Goal: Task Accomplishment & Management: Manage account settings

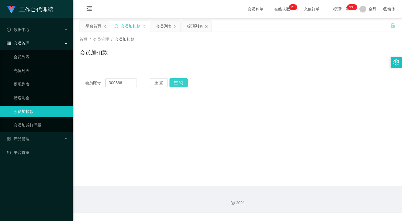
type input "300866"
click at [172, 80] on button "查 询" at bounding box center [179, 82] width 18 height 9
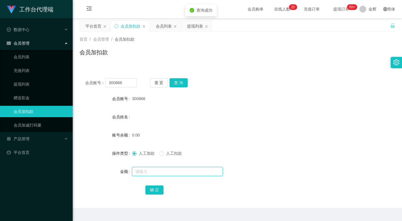
click at [142, 172] on input "text" at bounding box center [177, 171] width 91 height 9
type input "100"
drag, startPoint x: 153, startPoint y: 191, endPoint x: 230, endPoint y: 126, distance: 101.0
click at [154, 191] on button "确 定" at bounding box center [155, 189] width 18 height 9
drag, startPoint x: 282, startPoint y: 89, endPoint x: 286, endPoint y: 84, distance: 6.3
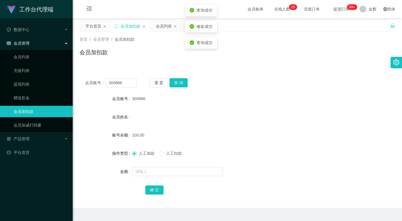
click at [282, 88] on div "会员账号： 300866 重 置 查 询 会员账号 300866 会员姓名 账号余额 100.00 操作类型 人工加款 人工扣款 金额 确 定" at bounding box center [238, 139] width 316 height 135
click at [158, 81] on button "重 置" at bounding box center [159, 82] width 18 height 9
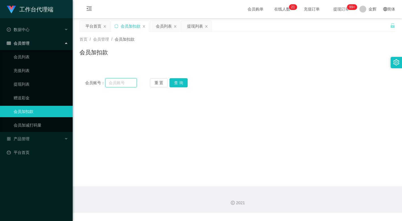
click at [127, 83] on input "text" at bounding box center [121, 82] width 32 height 9
paste input "82776588"
type input "82776588"
click at [175, 80] on button "查 询" at bounding box center [179, 82] width 18 height 9
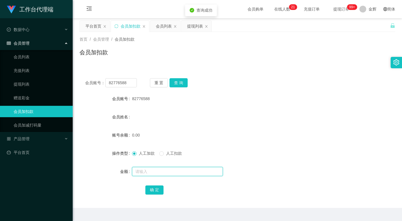
click at [149, 171] on input "text" at bounding box center [177, 171] width 91 height 9
type input "100"
click at [155, 188] on button "确 定" at bounding box center [155, 189] width 18 height 9
click at [165, 79] on button "重 置" at bounding box center [159, 82] width 18 height 9
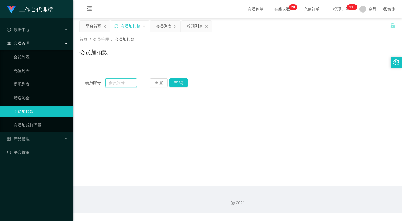
click at [131, 83] on input "text" at bounding box center [121, 82] width 32 height 9
paste input "300866"
type input "300866"
click at [174, 83] on button "查 询" at bounding box center [179, 82] width 18 height 9
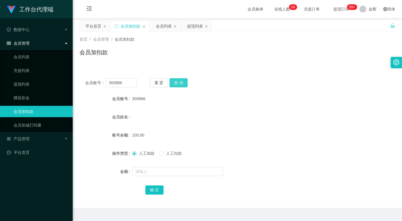
click at [182, 83] on button "查 询" at bounding box center [179, 82] width 18 height 9
click at [159, 84] on button "重 置" at bounding box center [159, 82] width 18 height 9
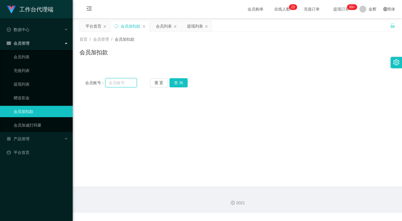
drag, startPoint x: 125, startPoint y: 82, endPoint x: 133, endPoint y: 83, distance: 8.3
click at [125, 82] on input "text" at bounding box center [121, 82] width 32 height 9
paste input "82776588"
type input "82776588"
click at [181, 82] on button "查 询" at bounding box center [179, 82] width 18 height 9
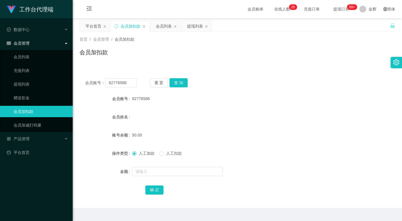
click at [205, 119] on div "会员姓名" at bounding box center [238, 116] width 316 height 11
click at [181, 83] on button "查 询" at bounding box center [179, 82] width 18 height 9
drag, startPoint x: 203, startPoint y: 126, endPoint x: 294, endPoint y: 34, distance: 130.0
click at [204, 124] on form "会员账号 82776588 会员姓名 账号余额 150.00 操作类型 人工加款 人工扣款 金额 确 定" at bounding box center [238, 144] width 316 height 102
drag, startPoint x: 161, startPoint y: 81, endPoint x: 141, endPoint y: 78, distance: 20.7
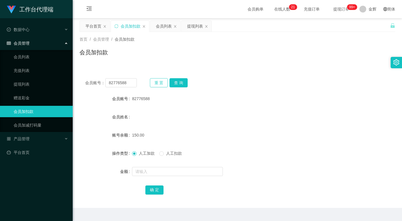
click at [161, 81] on button "重 置" at bounding box center [159, 82] width 18 height 9
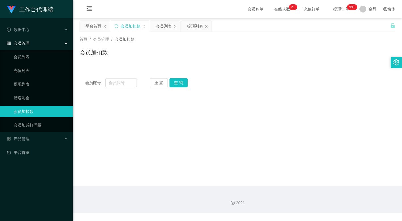
click at [132, 78] on div "会员账号： 重 置 查 询 会员账号 82776588 会员姓名 账号余额 150.00 操作类型 人工加款 人工扣款 金额 确 定" at bounding box center [238, 82] width 316 height 20
click at [122, 83] on input "text" at bounding box center [121, 82] width 32 height 9
paste input "82776588"
type input "82776588"
drag, startPoint x: 181, startPoint y: 82, endPoint x: 176, endPoint y: 100, distance: 18.7
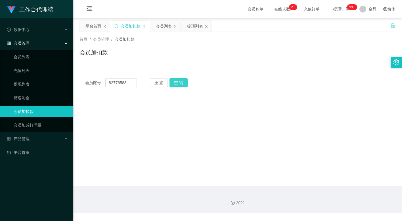
click at [181, 82] on button "查 询" at bounding box center [179, 82] width 18 height 9
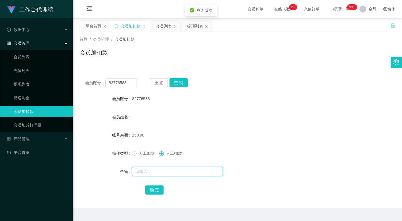
click at [161, 173] on input "text" at bounding box center [177, 171] width 91 height 9
type input "150"
click at [155, 191] on button "确 定" at bounding box center [155, 189] width 18 height 9
drag, startPoint x: 265, startPoint y: 105, endPoint x: 323, endPoint y: 37, distance: 88.8
click at [266, 103] on form "会员账号 82776588 会员姓名 账号余额 150.00 操作类型 人工加款 人工扣款 金额 确 定" at bounding box center [238, 144] width 316 height 102
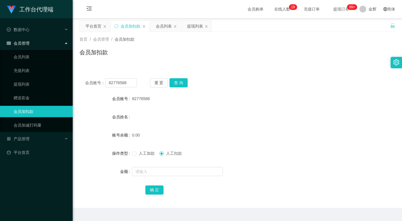
drag, startPoint x: 178, startPoint y: 44, endPoint x: 172, endPoint y: 40, distance: 6.4
click at [178, 44] on div "首页 / 会员管理 / 会员加扣款 / 会员加扣款" at bounding box center [238, 48] width 316 height 25
drag, startPoint x: 165, startPoint y: 84, endPoint x: 154, endPoint y: 82, distance: 10.9
click at [165, 84] on button "重 置" at bounding box center [159, 82] width 18 height 9
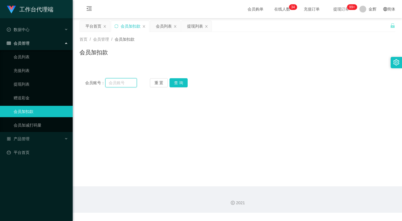
click at [121, 79] on input "text" at bounding box center [121, 82] width 32 height 9
paste input "300866"
type input "300866"
click at [183, 83] on button "查 询" at bounding box center [179, 82] width 18 height 9
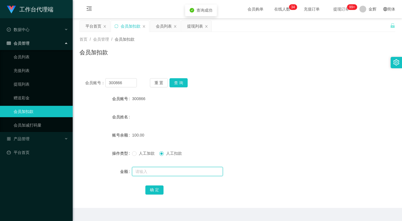
drag, startPoint x: 154, startPoint y: 174, endPoint x: 154, endPoint y: 167, distance: 6.8
click at [154, 174] on input "text" at bounding box center [177, 171] width 91 height 9
click at [155, 167] on input "100" at bounding box center [177, 171] width 91 height 9
type input "100"
click at [32, 56] on link "会员列表" at bounding box center [41, 56] width 55 height 11
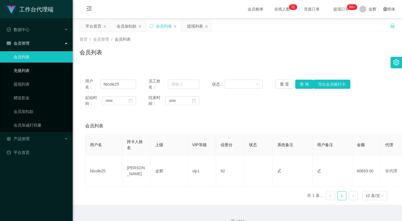
click at [30, 68] on link "充值列表" at bounding box center [41, 70] width 55 height 11
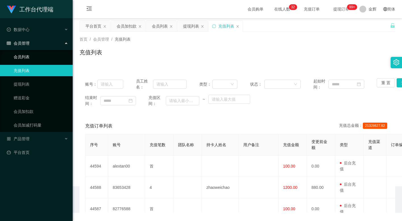
click at [30, 55] on link "会员列表" at bounding box center [41, 56] width 55 height 11
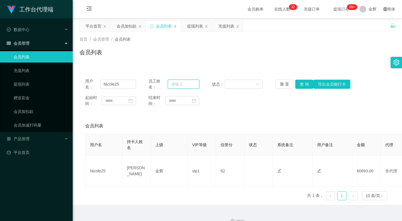
click at [178, 84] on input "text" at bounding box center [184, 84] width 32 height 9
click at [124, 88] on input "Nicole25" at bounding box center [118, 84] width 36 height 9
paste input "300866"
type input "300866"
click at [303, 82] on button "查 询" at bounding box center [305, 84] width 18 height 9
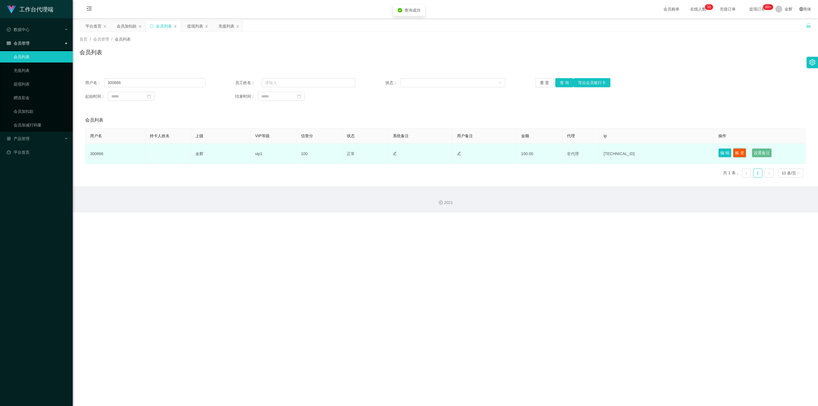
click at [402, 153] on button "账 变" at bounding box center [740, 152] width 13 height 9
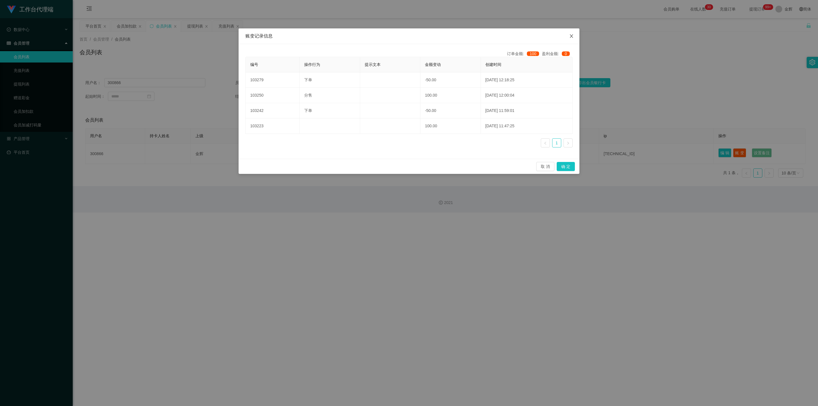
click at [402, 37] on icon "图标: close" at bounding box center [572, 36] width 5 height 5
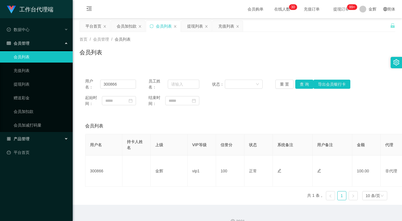
click at [41, 170] on div "工作台代理端 数据中心 会员管理 会员列表 充值列表 提现列表 赠送彩金 会员加扣款 会员加减打码量 产品管理 平台首页" at bounding box center [36, 110] width 73 height 221
click at [119, 83] on input "300866" at bounding box center [118, 84] width 36 height 9
click at [300, 83] on button "查 询" at bounding box center [305, 84] width 18 height 9
click at [304, 83] on button "查 询" at bounding box center [305, 84] width 18 height 9
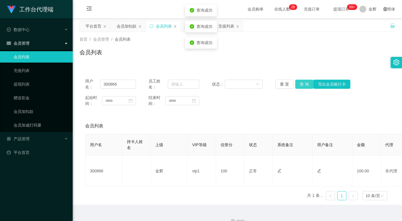
click at [304, 83] on button "查 询" at bounding box center [305, 84] width 18 height 9
click at [35, 111] on link "会员加扣款" at bounding box center [41, 111] width 55 height 11
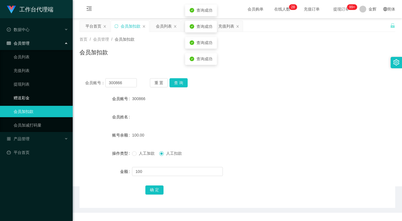
click at [26, 97] on link "赠送彩金" at bounding box center [41, 97] width 55 height 11
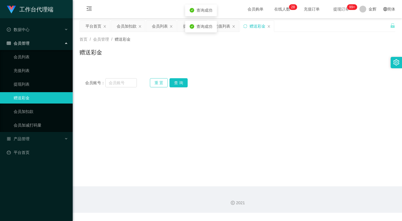
click at [159, 82] on button "重 置" at bounding box center [159, 82] width 18 height 9
click at [121, 83] on input "text" at bounding box center [121, 82] width 32 height 9
paste input "300866"
type input "300866"
drag, startPoint x: 167, startPoint y: 82, endPoint x: 173, endPoint y: 83, distance: 6.0
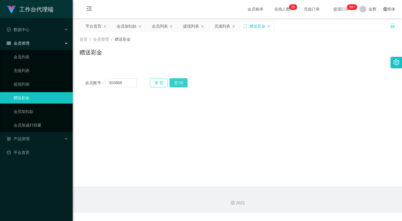
click at [169, 83] on div "重 置 查 询" at bounding box center [176, 82] width 52 height 9
click at [173, 83] on button "查 询" at bounding box center [179, 82] width 18 height 9
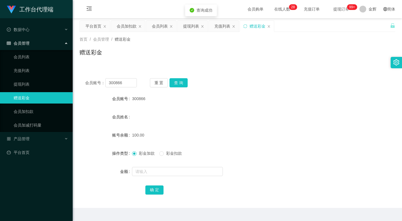
click at [167, 151] on span "彩金扣款" at bounding box center [174, 153] width 20 height 5
click at [162, 172] on input "text" at bounding box center [177, 171] width 91 height 9
type input "100"
click at [158, 190] on button "确 定" at bounding box center [155, 189] width 18 height 9
click at [228, 125] on form "会员账号 300866 会员姓名 账号余额 0.00 操作类型 彩金加款 彩金扣款 金额 确 定" at bounding box center [238, 144] width 316 height 102
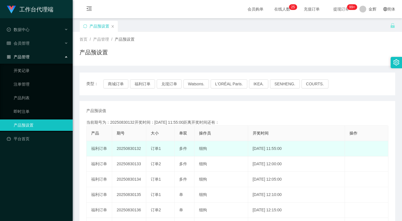
click at [130, 149] on td "20250830132" at bounding box center [129, 148] width 34 height 15
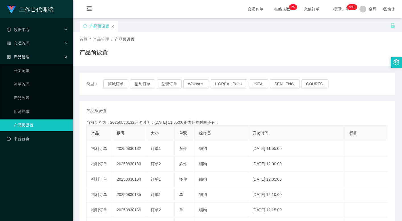
copy td "20250830132"
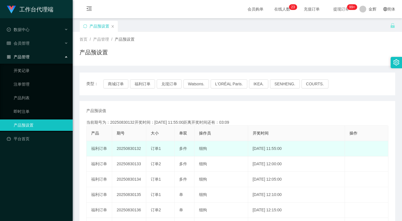
click at [120, 155] on td "20250830132" at bounding box center [129, 148] width 34 height 15
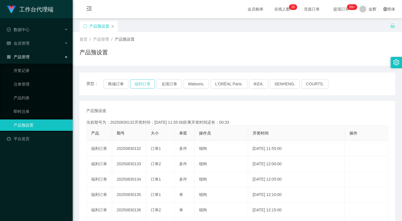
click at [152, 85] on button "福利订单" at bounding box center [142, 83] width 25 height 9
click at [145, 84] on button "福利订单" at bounding box center [142, 83] width 25 height 9
drag, startPoint x: 189, startPoint y: 109, endPoint x: 184, endPoint y: 67, distance: 42.6
click at [188, 109] on div "产品预设值 添加期号" at bounding box center [237, 111] width 302 height 6
